Goal: Register for event/course

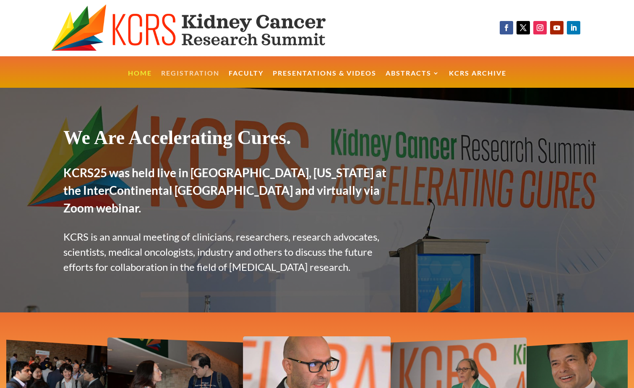
click at [188, 72] on link "Registration" at bounding box center [190, 79] width 58 height 18
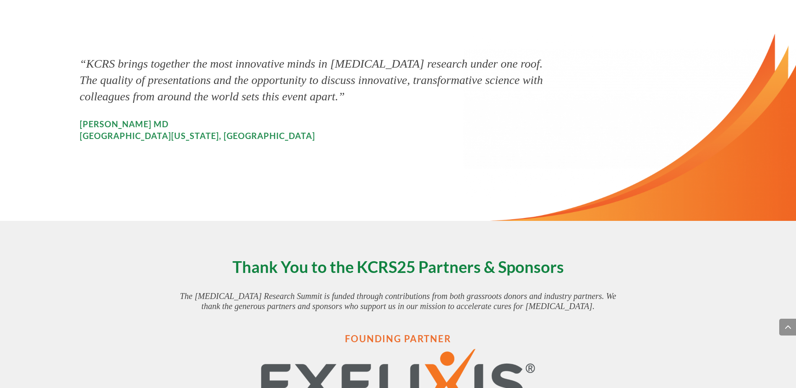
scroll to position [1074, 0]
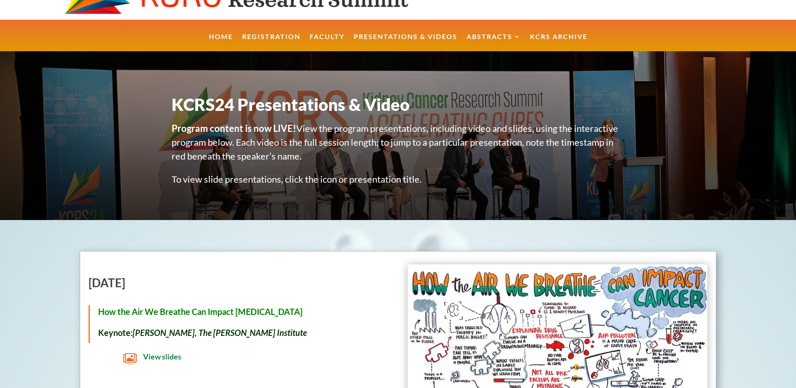
scroll to position [42, 0]
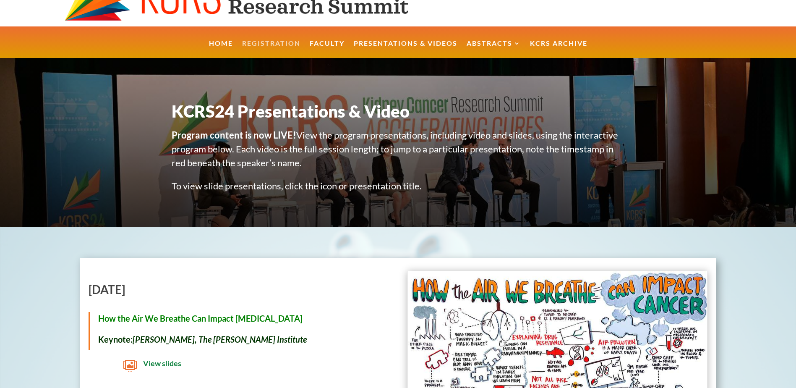
click at [263, 41] on link "Registration" at bounding box center [271, 49] width 58 height 18
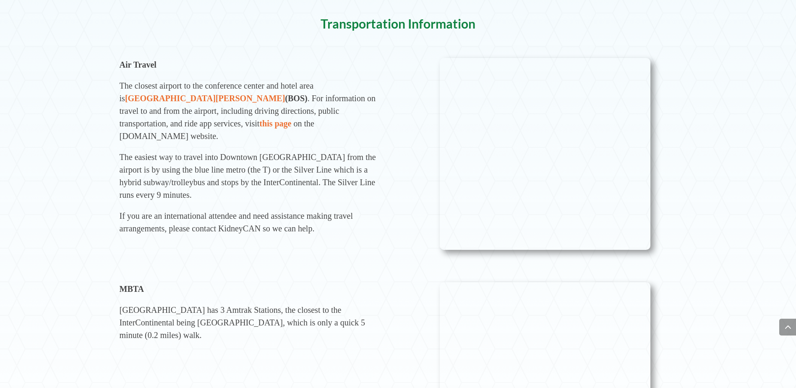
scroll to position [588, 0]
